Goal: Find specific page/section: Find specific page/section

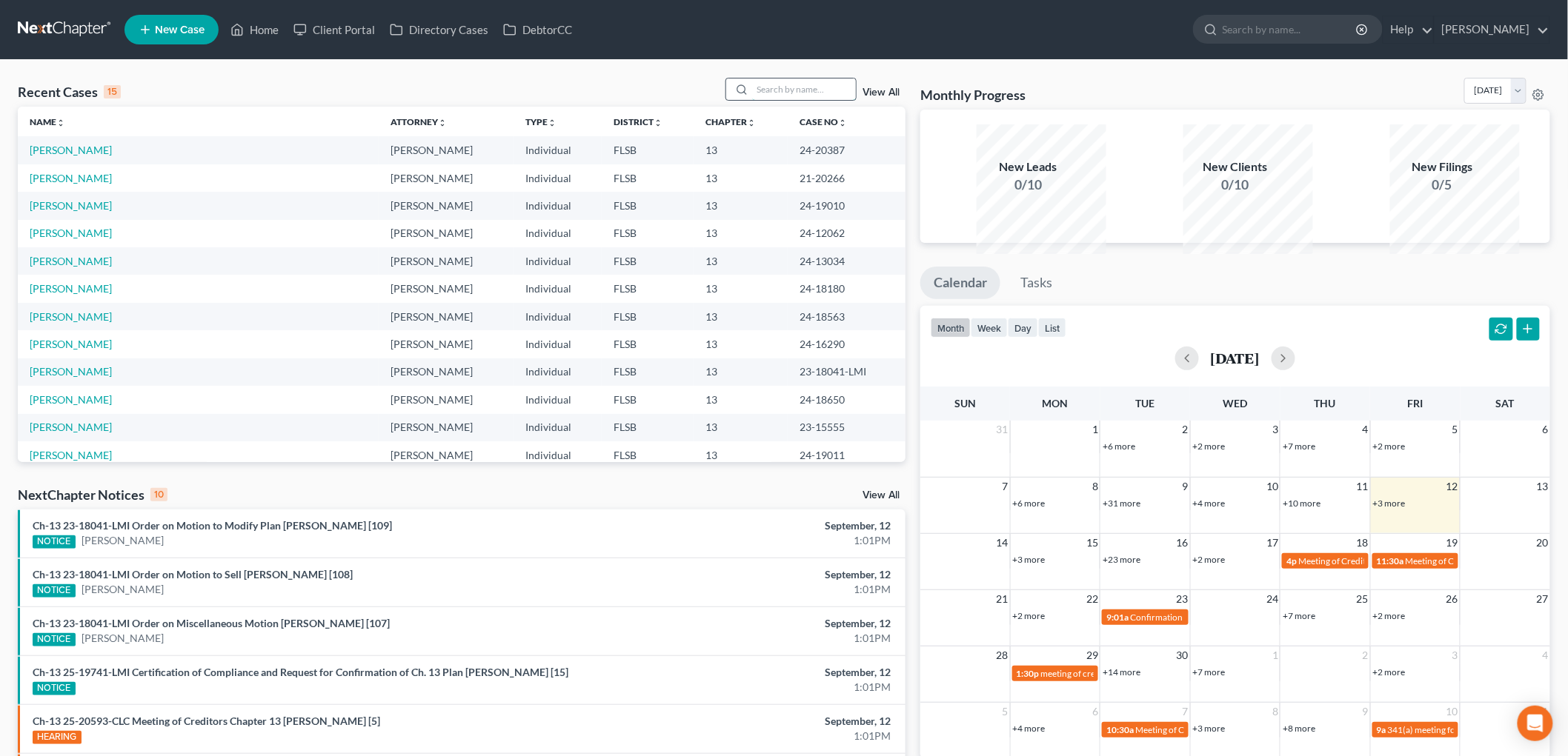
click at [752, 100] on input "search" at bounding box center [803, 89] width 103 height 21
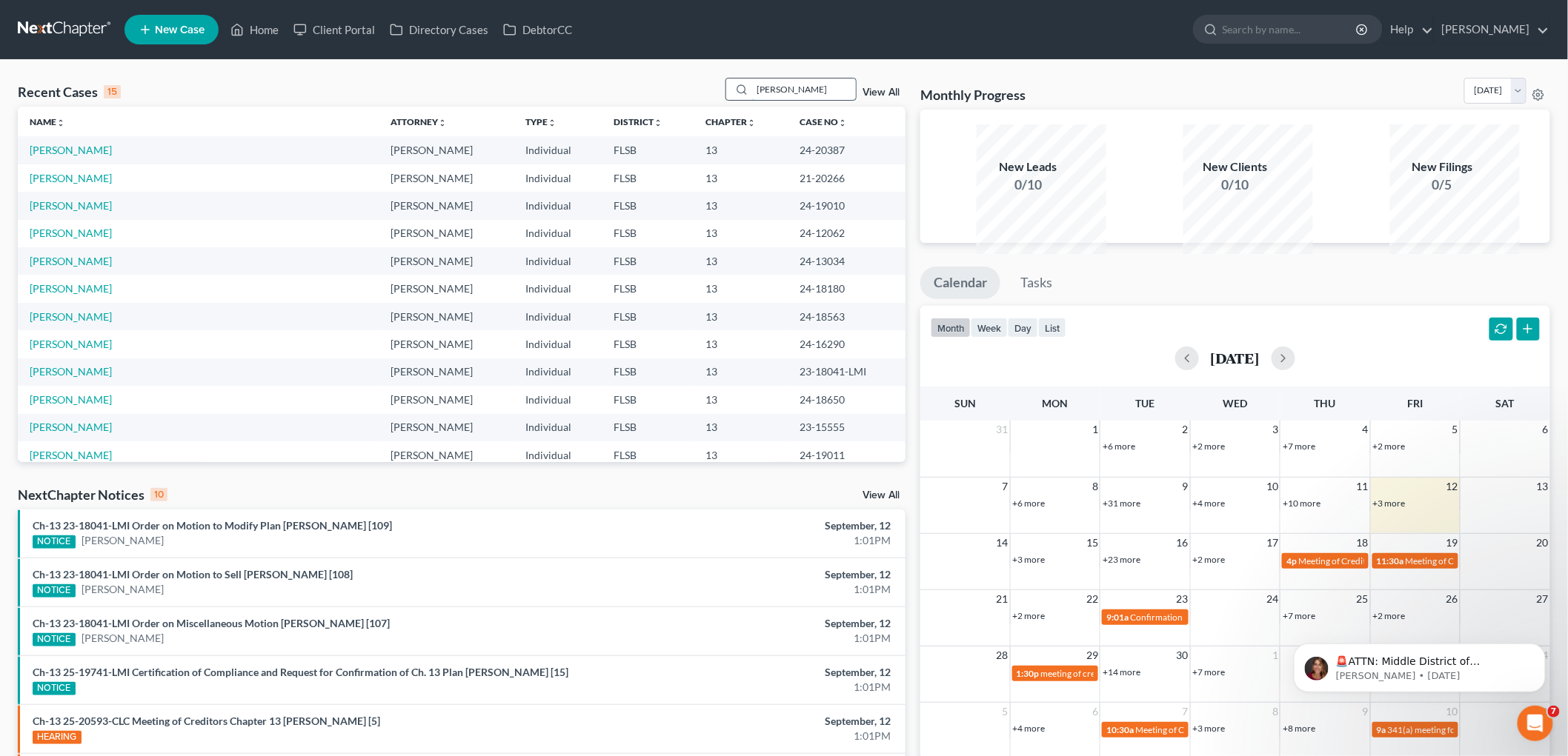
type input "[PERSON_NAME]"
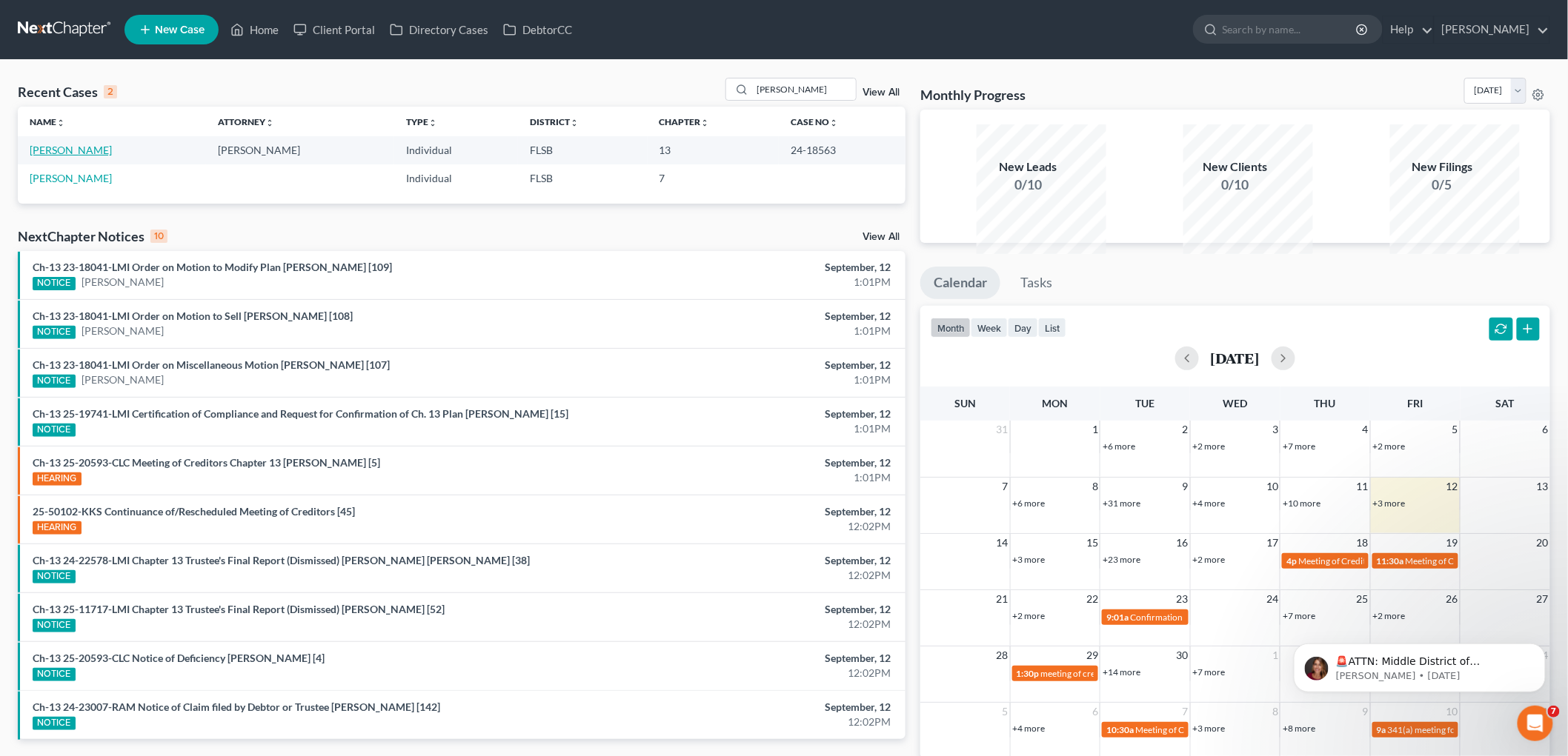
click at [97, 156] on link "[PERSON_NAME]" at bounding box center [71, 150] width 82 height 12
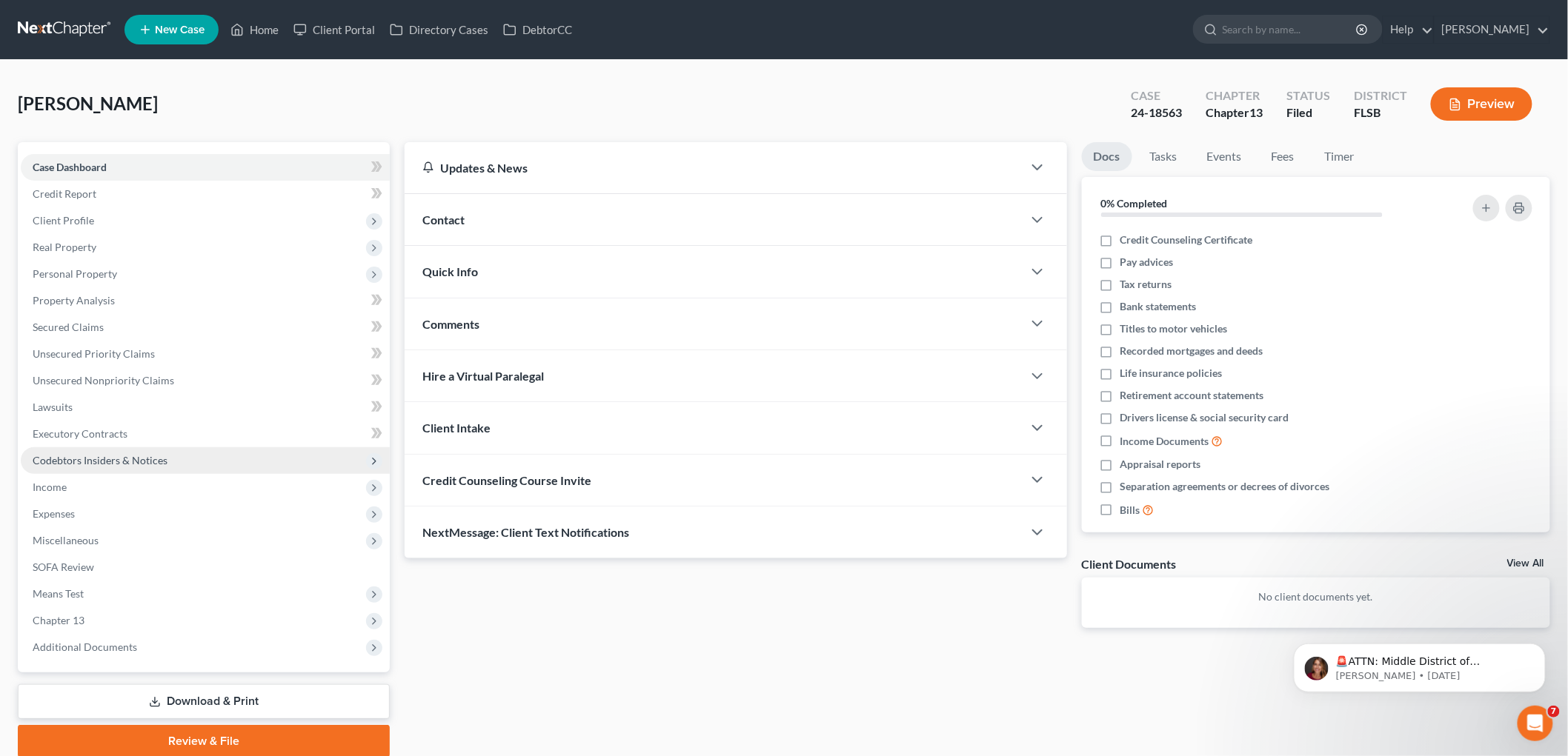
scroll to position [191, 0]
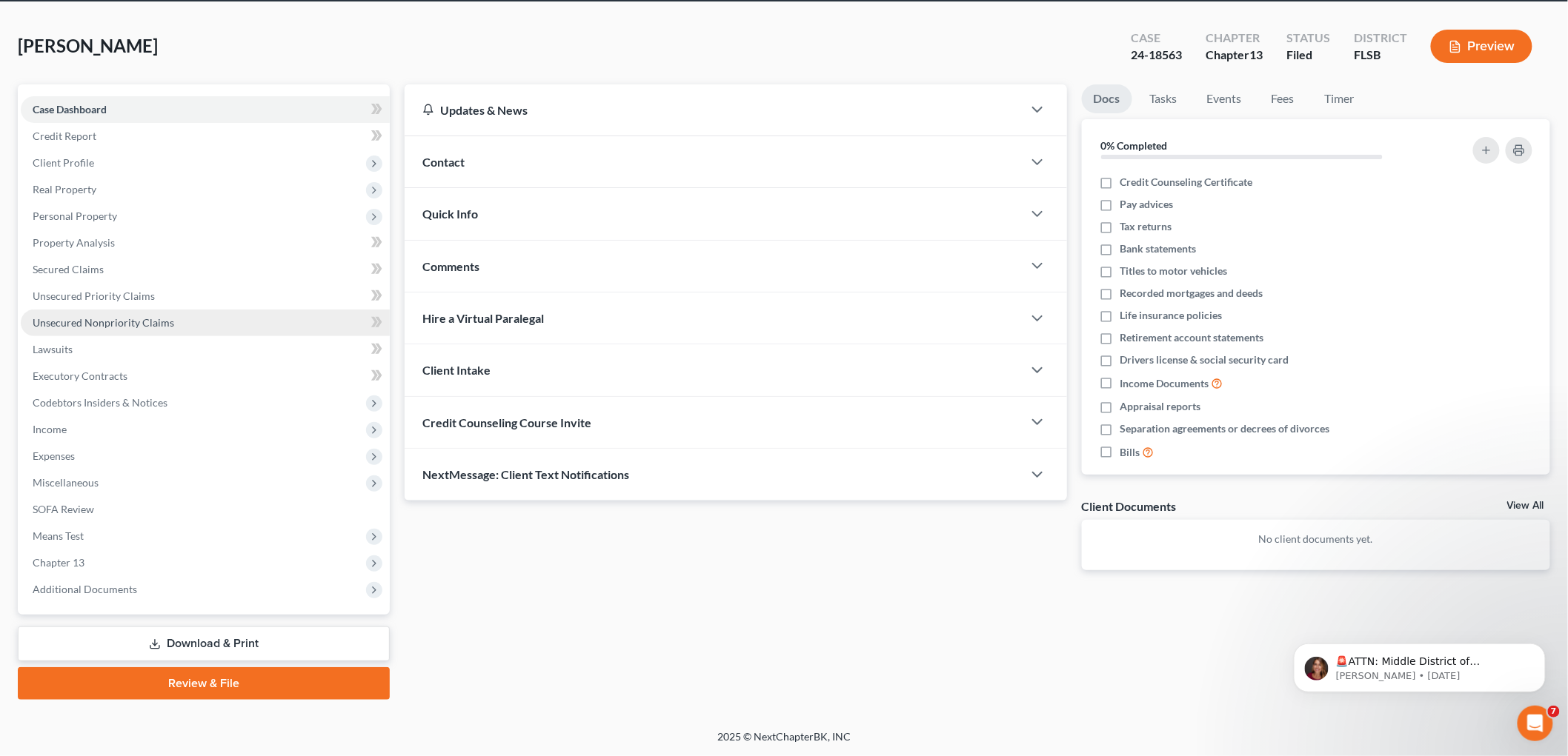
click at [164, 316] on span "Unsecured Nonpriority Claims" at bounding box center [103, 322] width 142 height 12
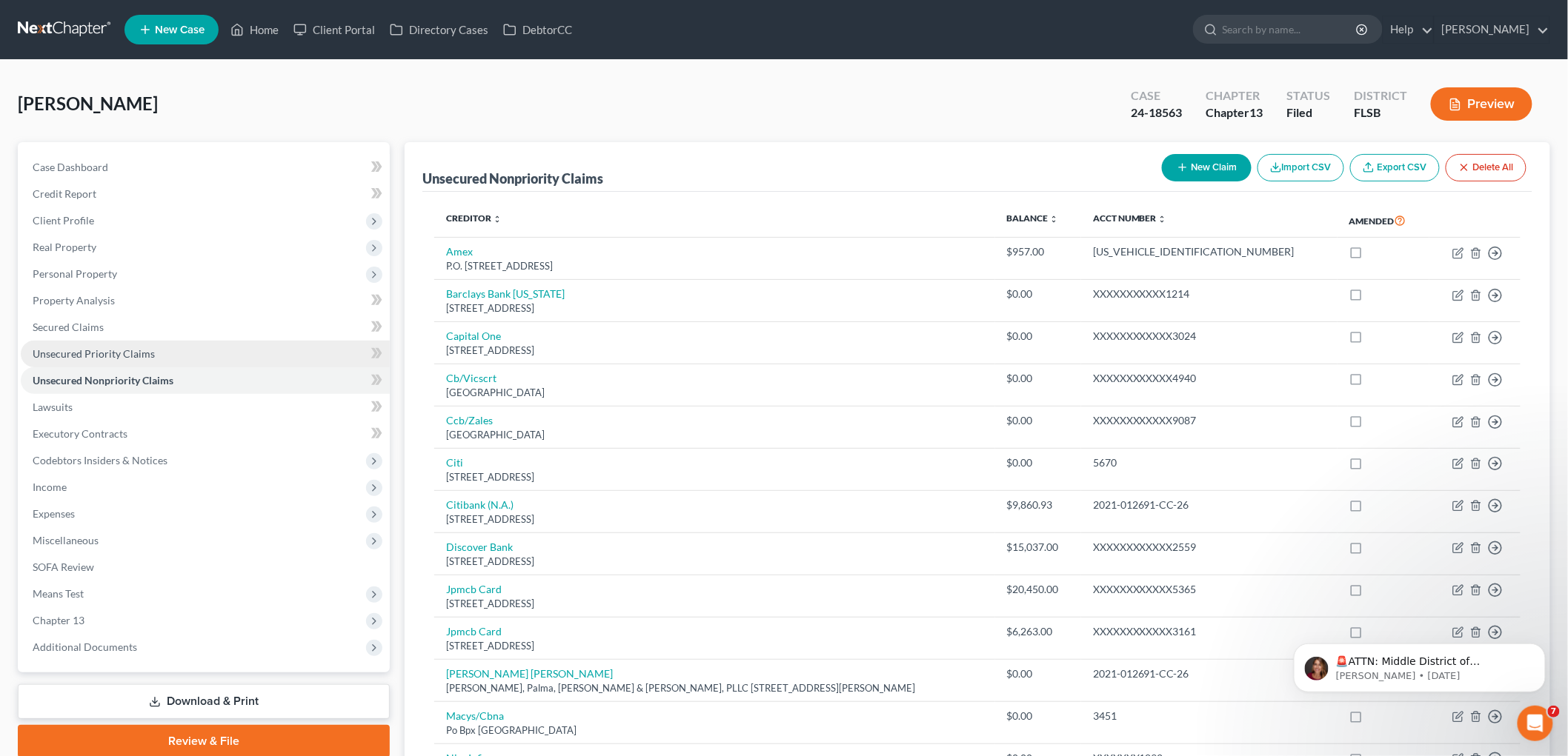
click at [90, 360] on span "Unsecured Priority Claims" at bounding box center [94, 353] width 123 height 12
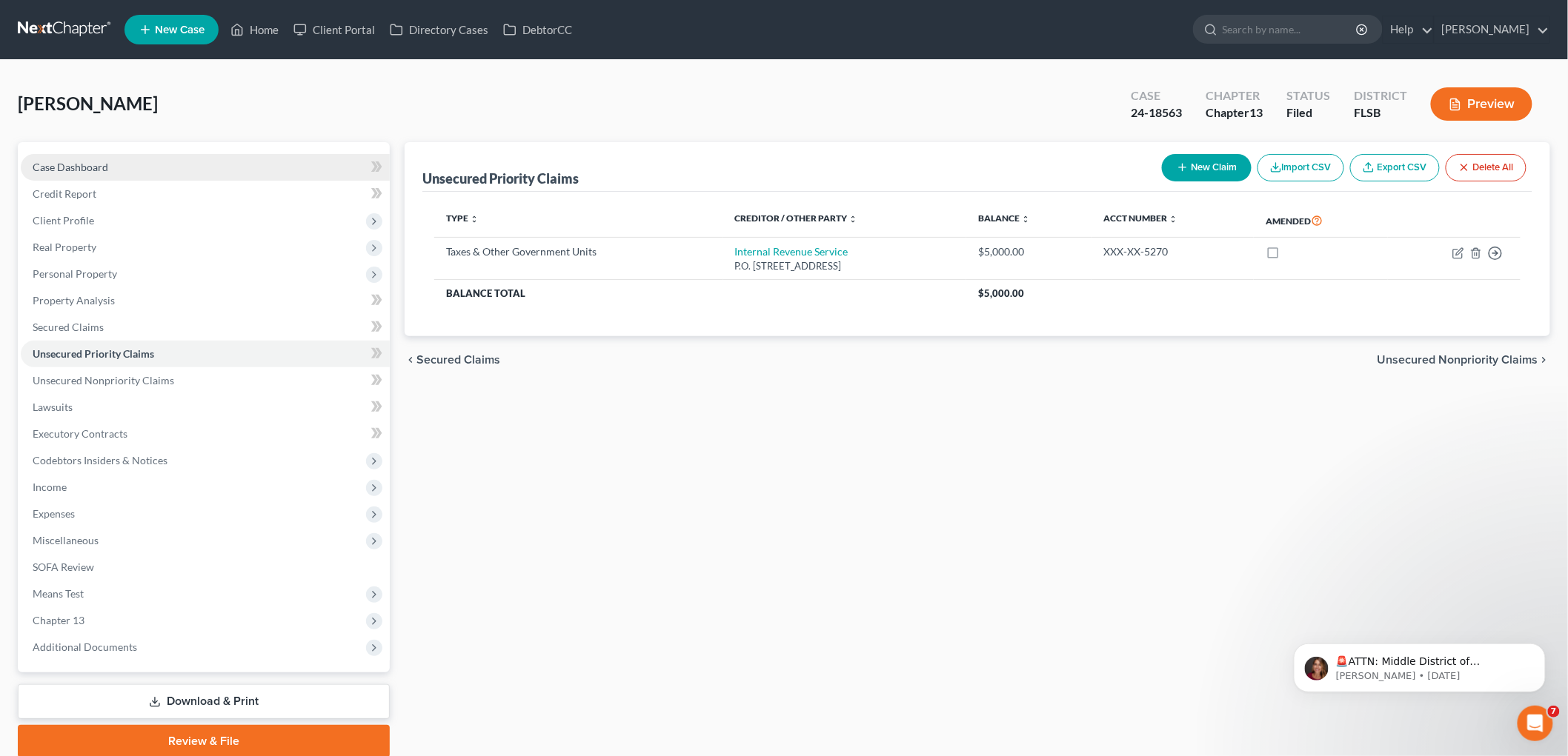
click at [90, 173] on span "Case Dashboard" at bounding box center [71, 167] width 76 height 12
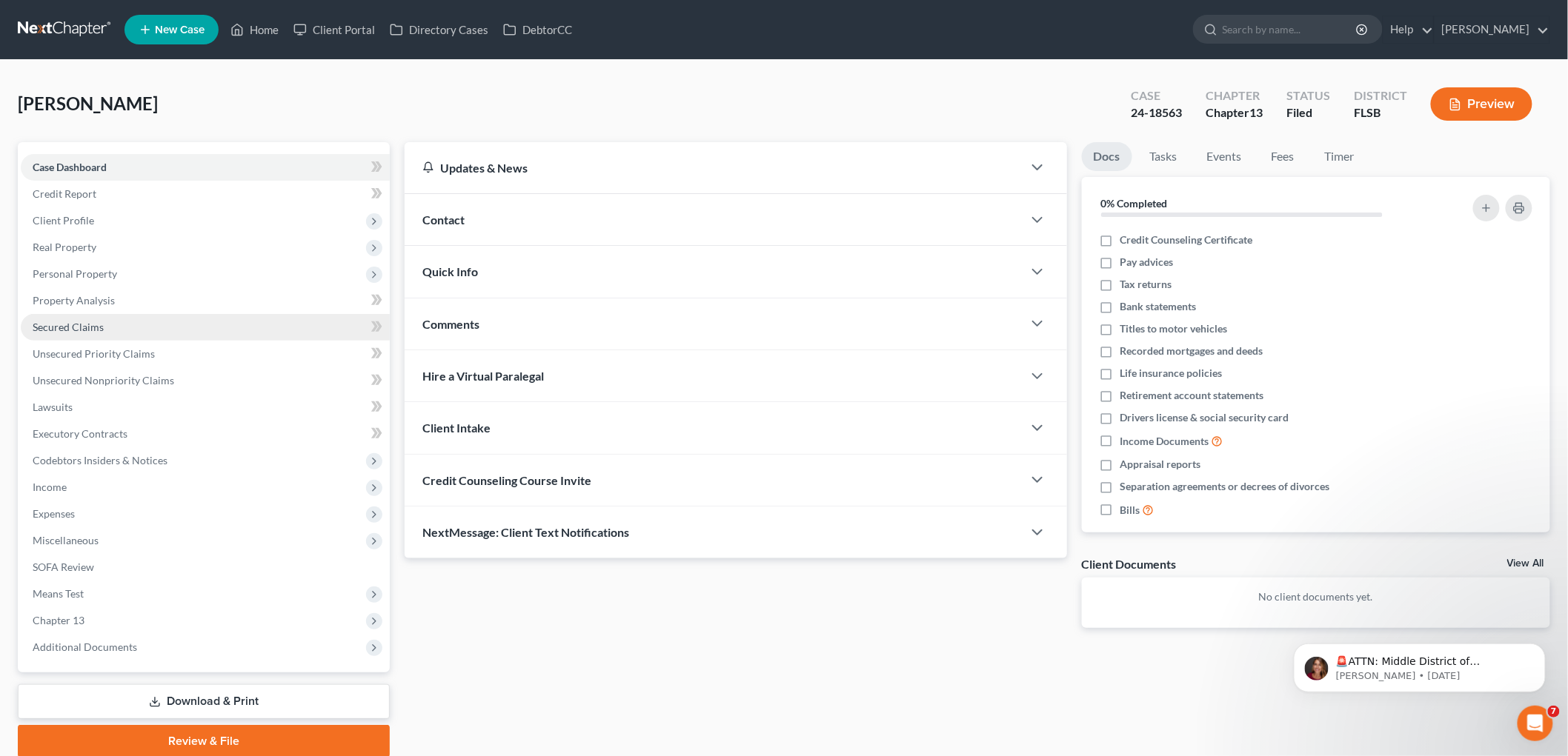
scroll to position [257, 0]
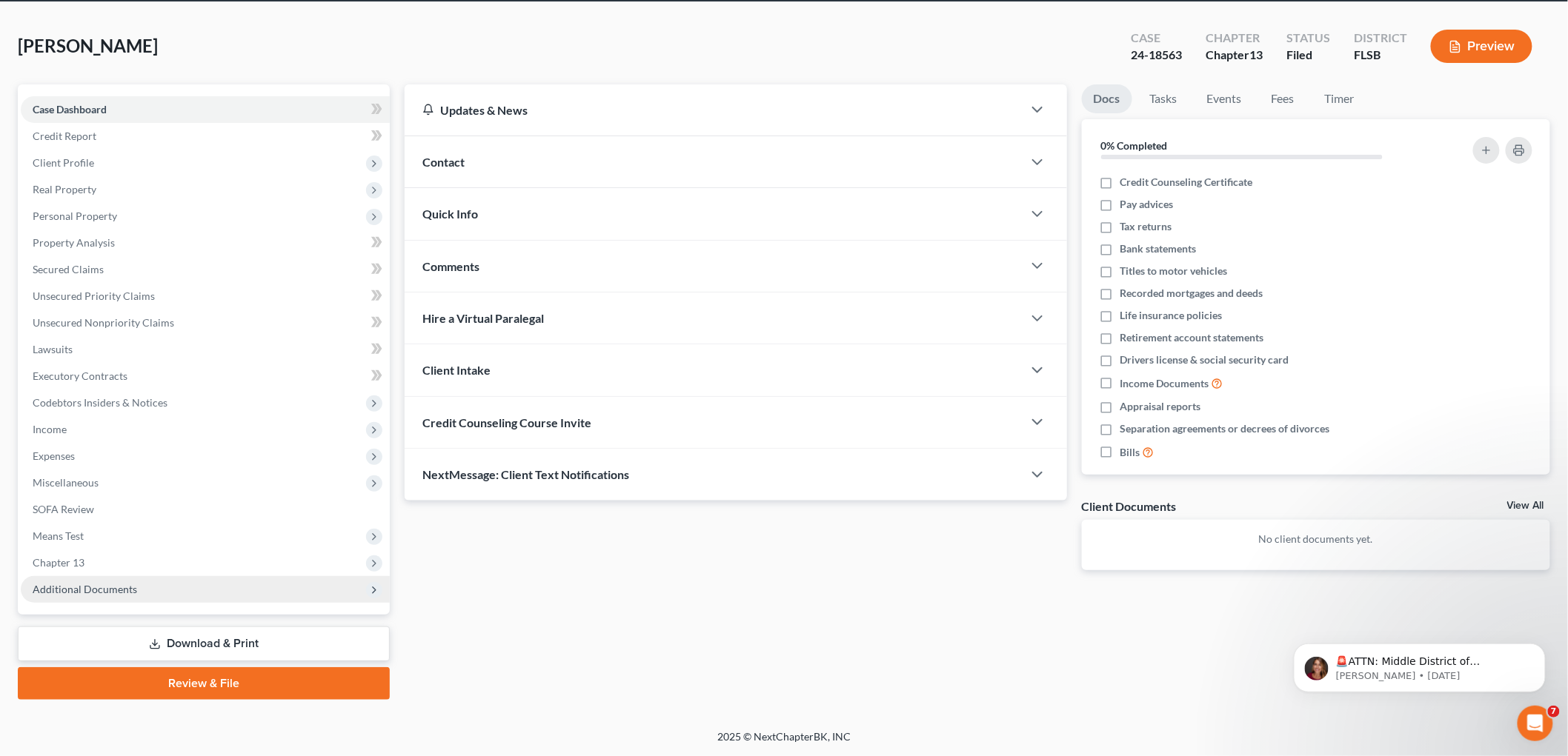
click at [120, 583] on span "Additional Documents" at bounding box center [85, 589] width 104 height 12
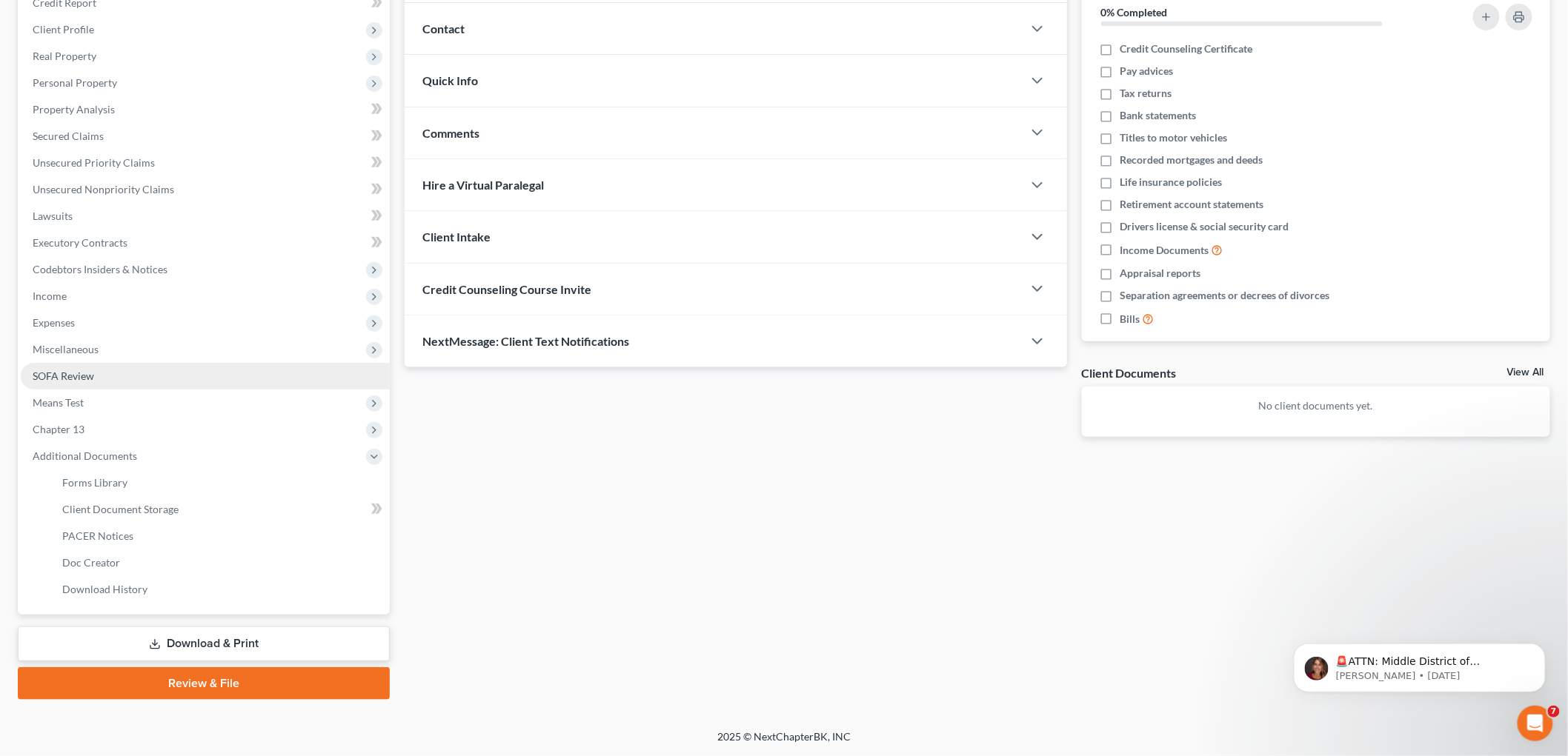
scroll to position [40, 0]
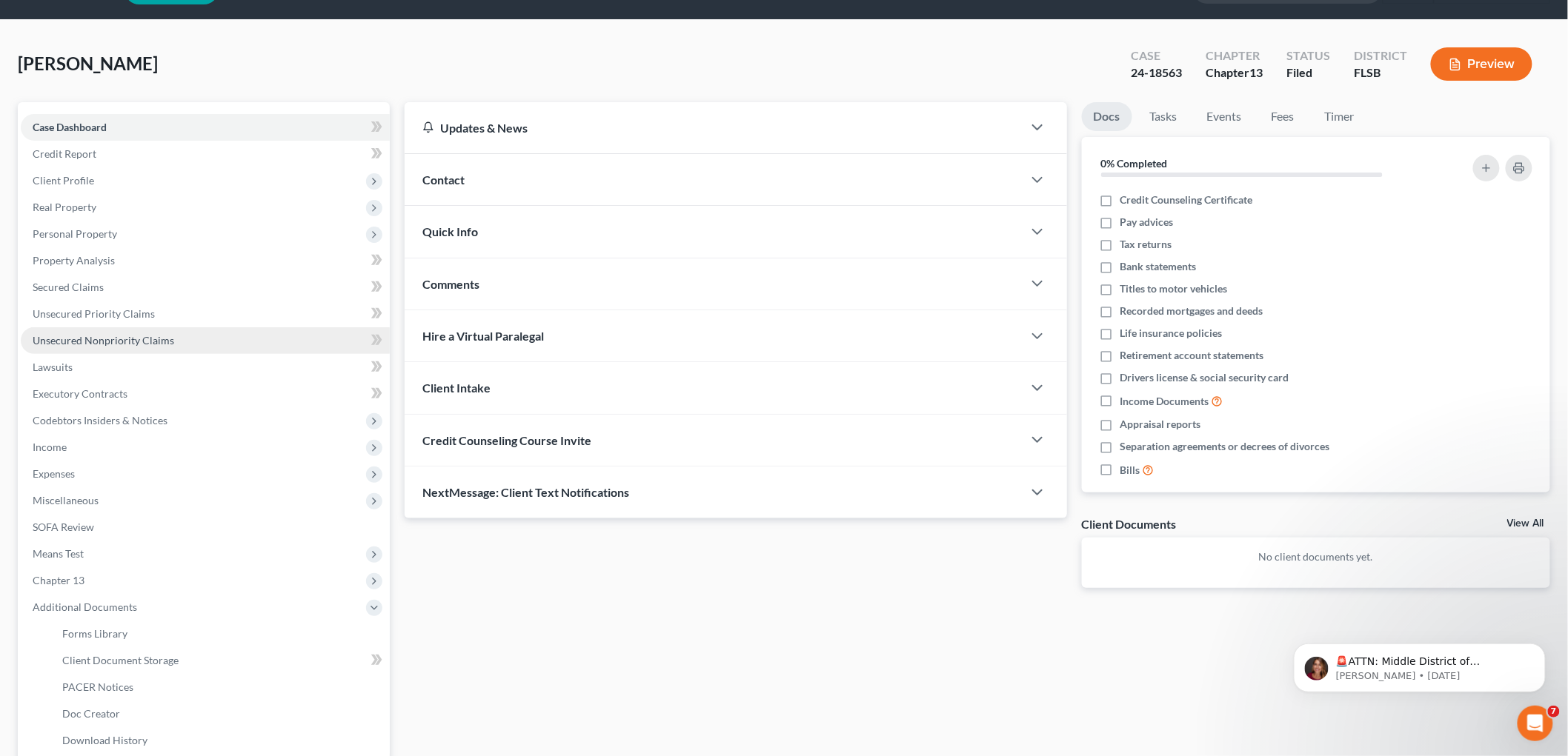
click at [126, 346] on span "Unsecured Nonpriority Claims" at bounding box center [103, 340] width 142 height 12
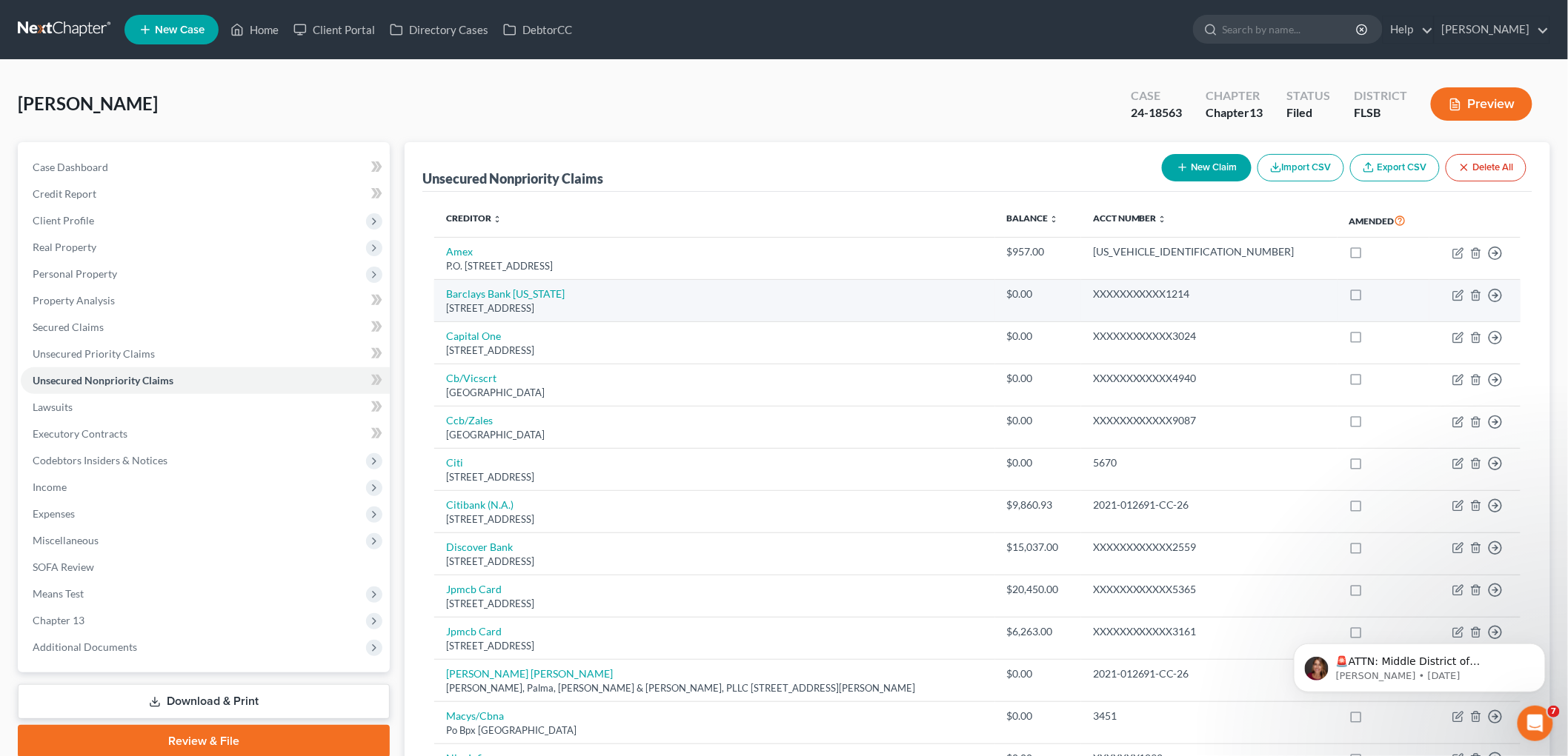
scroll to position [192, 0]
